Goal: Information Seeking & Learning: Learn about a topic

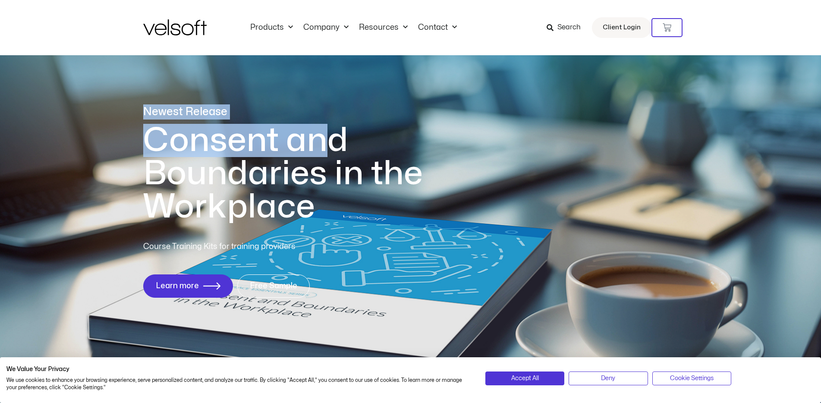
drag, startPoint x: 148, startPoint y: 133, endPoint x: 330, endPoint y: 138, distance: 182.2
click at [330, 137] on div "Newest Release Consent and Boundaries in the Workplace Course Training Kits for…" at bounding box center [410, 206] width 821 height 419
click at [332, 138] on h1 "Consent and Boundaries in the Workplace" at bounding box center [300, 174] width 315 height 100
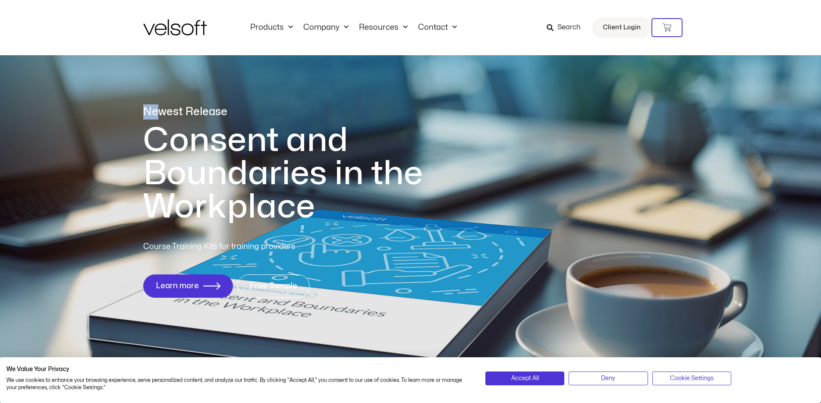
drag, startPoint x: 156, startPoint y: 112, endPoint x: 161, endPoint y: 123, distance: 12.0
click at [161, 123] on div "Newest Release" at bounding box center [300, 113] width 315 height 19
click at [160, 123] on div "Newest Release" at bounding box center [300, 113] width 315 height 19
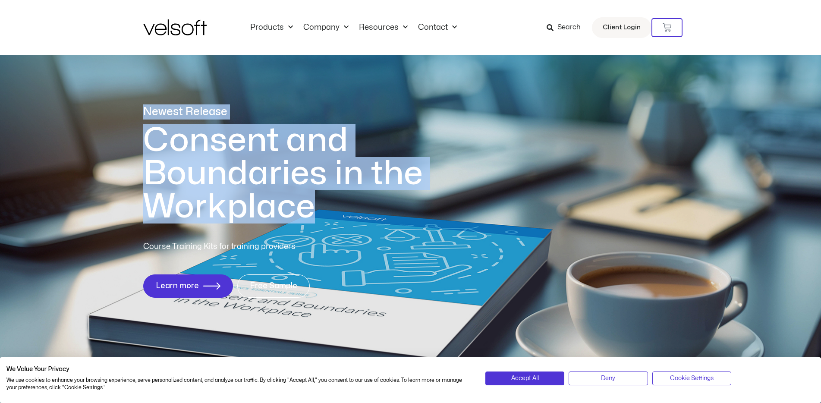
drag, startPoint x: 145, startPoint y: 111, endPoint x: 328, endPoint y: 212, distance: 209.0
click at [328, 212] on div "Newest Release Consent and Boundaries in the Workplace" at bounding box center [300, 163] width 315 height 119
click at [320, 211] on h1 "Consent and Boundaries in the Workplace" at bounding box center [300, 174] width 315 height 100
drag, startPoint x: 146, startPoint y: 107, endPoint x: 299, endPoint y: 249, distance: 208.6
click at [303, 253] on div "Newest Release Consent and Boundaries in the Workplace Course Training Kits for…" at bounding box center [410, 206] width 535 height 419
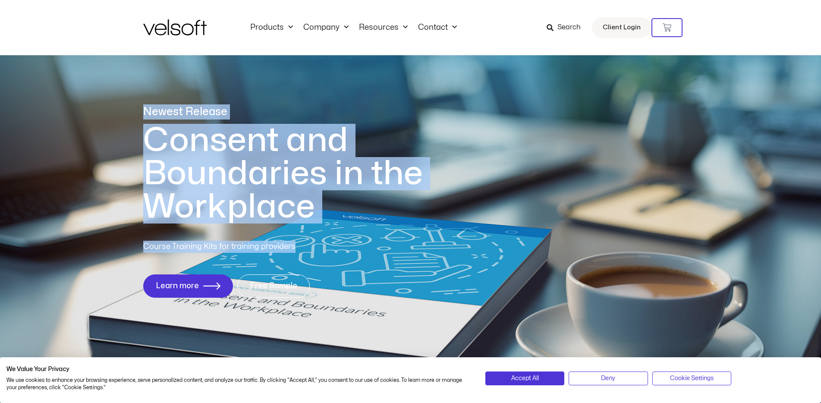
click at [298, 248] on p "Course Training Kits for training providers" at bounding box center [250, 247] width 215 height 12
drag, startPoint x: 303, startPoint y: 246, endPoint x: 138, endPoint y: 114, distance: 210.3
click at [138, 114] on div "Newest Release Consent and Boundaries in the Workplace Course Training Kits for…" at bounding box center [410, 206] width 821 height 419
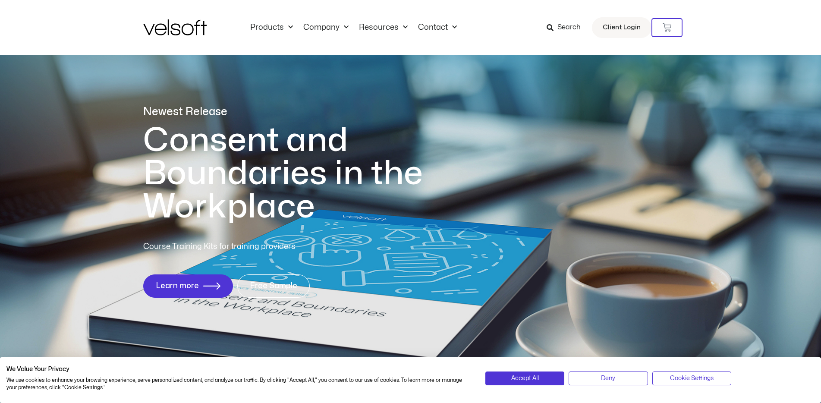
click at [138, 114] on div "Newest Release Consent and Boundaries in the Workplace Course Training Kits for…" at bounding box center [410, 206] width 821 height 419
